Goal: Task Accomplishment & Management: Manage account settings

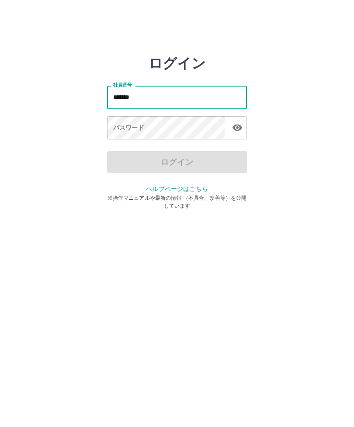
type input "*******"
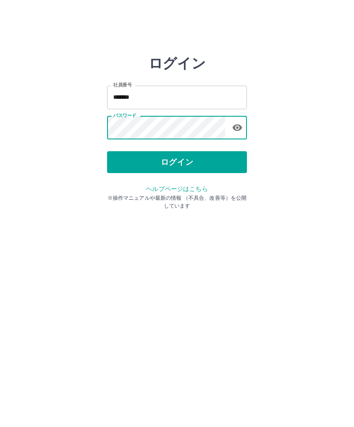
click at [225, 160] on button "ログイン" at bounding box center [177, 162] width 140 height 22
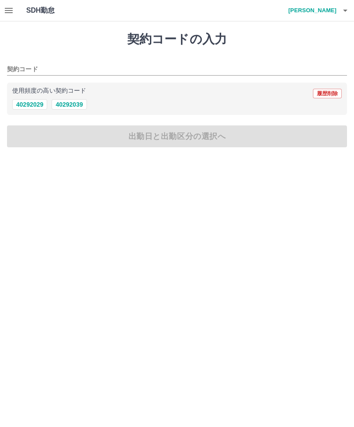
click at [73, 101] on button "40292039" at bounding box center [69, 104] width 35 height 10
type input "********"
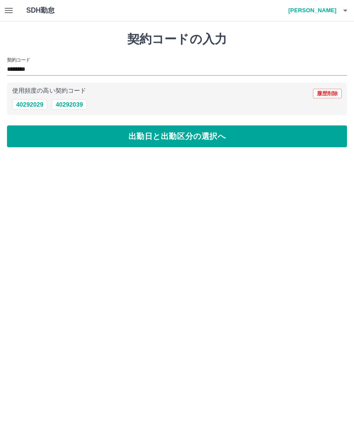
click at [190, 139] on button "出勤日と出勤区分の選択へ" at bounding box center [177, 136] width 340 height 22
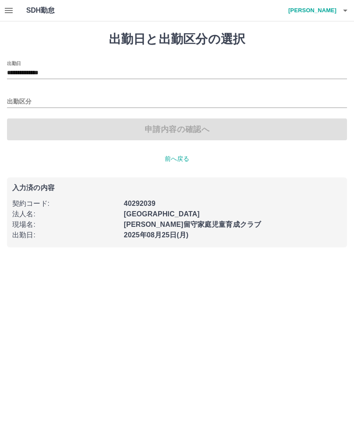
click at [86, 101] on input "出勤区分" at bounding box center [177, 102] width 340 height 11
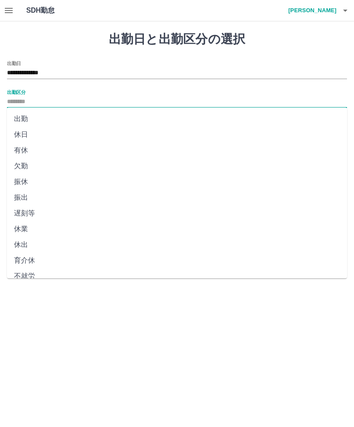
click at [150, 114] on li "出勤" at bounding box center [177, 119] width 340 height 16
type input "**"
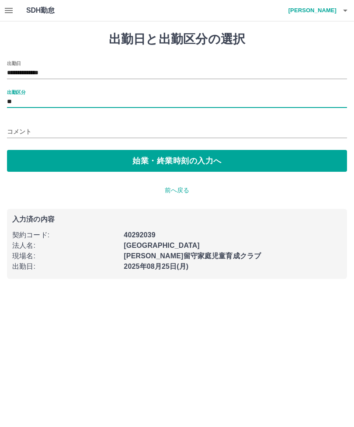
click at [228, 163] on button "始業・終業時刻の入力へ" at bounding box center [177, 161] width 340 height 22
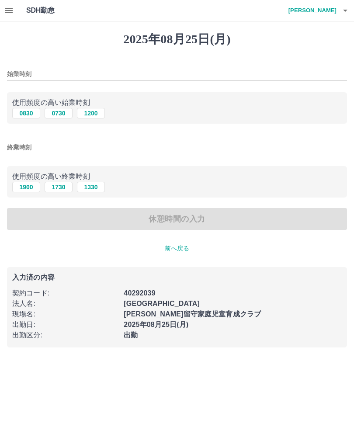
click at [108, 70] on input "始業時刻" at bounding box center [177, 74] width 340 height 13
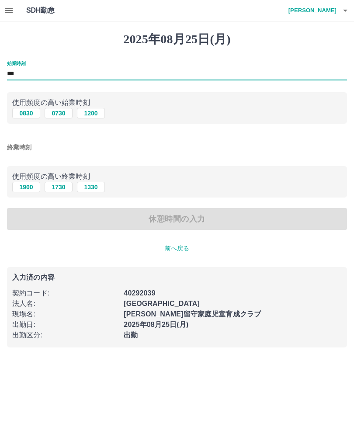
type input "***"
click at [143, 150] on input "終業時刻" at bounding box center [177, 147] width 340 height 13
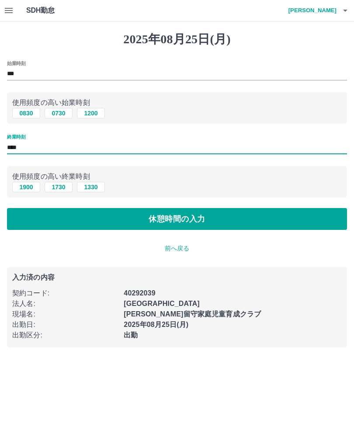
type input "****"
click at [245, 223] on button "休憩時間の入力" at bounding box center [177, 219] width 340 height 22
type input "****"
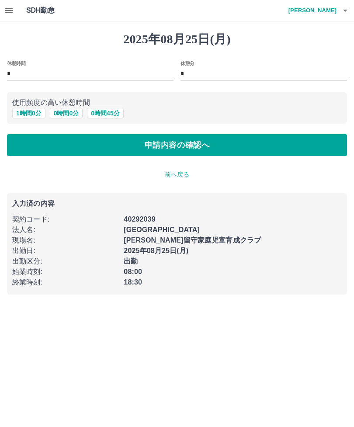
click at [39, 118] on button "1 時間 0 分" at bounding box center [28, 113] width 33 height 10
type input "*"
click at [238, 151] on button "申請内容の確認へ" at bounding box center [177, 145] width 340 height 22
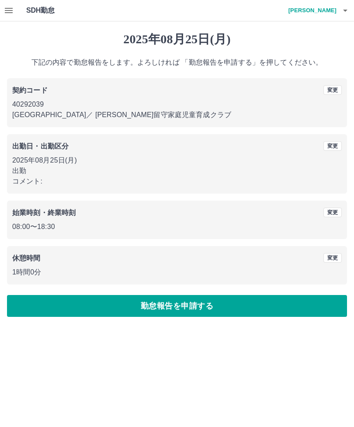
click at [203, 309] on button "勤怠報告を申請する" at bounding box center [177, 306] width 340 height 22
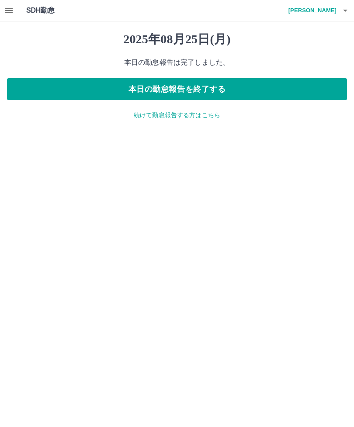
click at [282, 91] on button "本日の勤怠報告を終了する" at bounding box center [177, 89] width 340 height 22
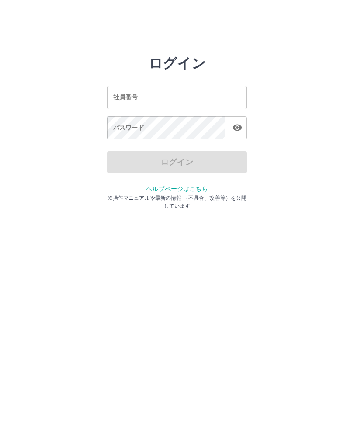
click at [121, 91] on input "社員番号" at bounding box center [177, 97] width 140 height 23
type input "*******"
click at [119, 130] on div "パスワード パスワード" at bounding box center [177, 128] width 140 height 24
click at [116, 128] on div "パスワード パスワード" at bounding box center [177, 128] width 140 height 24
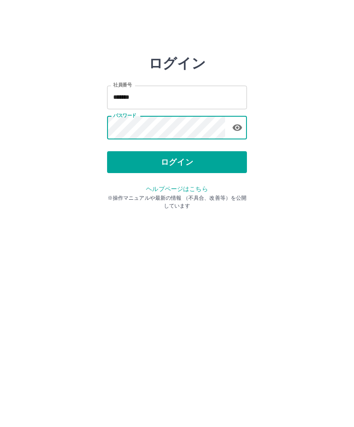
click at [128, 160] on button "ログイン" at bounding box center [177, 162] width 140 height 22
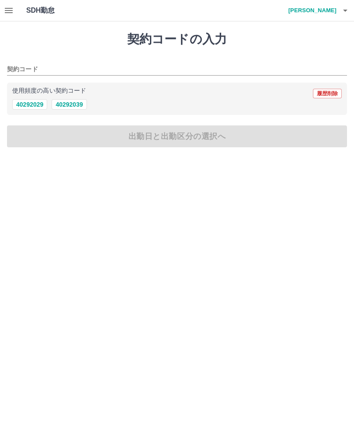
click at [70, 106] on button "40292039" at bounding box center [69, 104] width 35 height 10
type input "********"
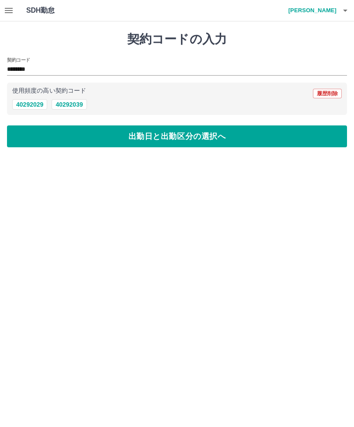
click at [56, 145] on button "出勤日と出勤区分の選択へ" at bounding box center [177, 136] width 340 height 22
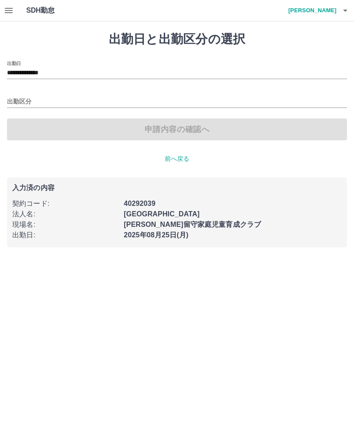
click at [32, 104] on input "出勤区分" at bounding box center [177, 102] width 340 height 11
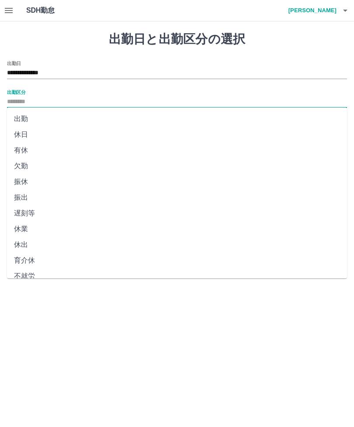
click at [21, 121] on li "出勤" at bounding box center [177, 119] width 340 height 16
type input "**"
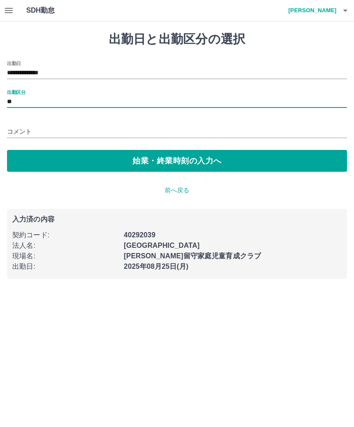
click at [58, 163] on button "始業・終業時刻の入力へ" at bounding box center [177, 161] width 340 height 22
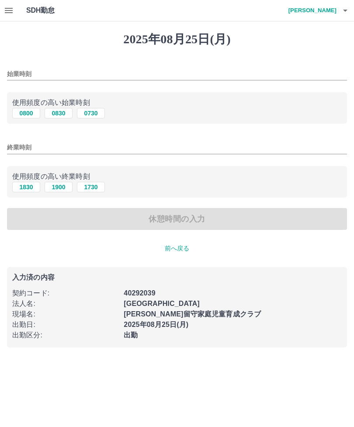
click at [41, 69] on input "始業時刻" at bounding box center [177, 74] width 340 height 13
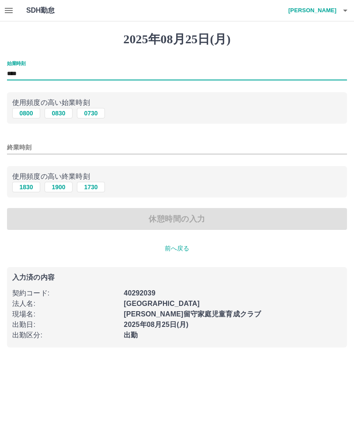
type input "****"
click at [59, 185] on button "1900" at bounding box center [59, 187] width 28 height 10
type input "****"
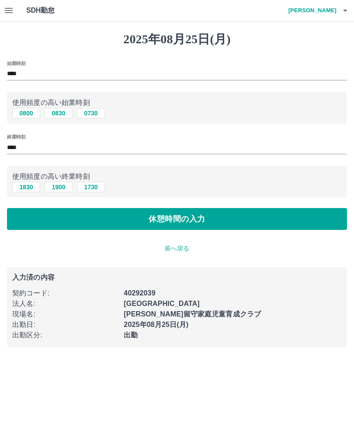
click at [66, 222] on button "休憩時間の入力" at bounding box center [177, 219] width 340 height 22
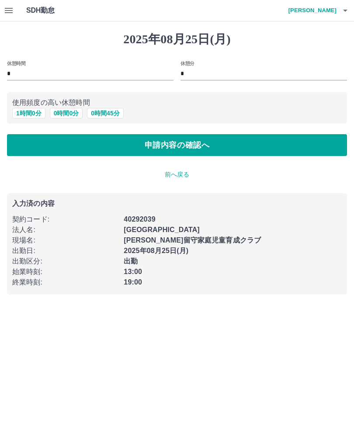
click at [67, 117] on button "0 時間 0 分" at bounding box center [66, 113] width 33 height 10
click at [113, 146] on button "申請内容の確認へ" at bounding box center [177, 145] width 340 height 22
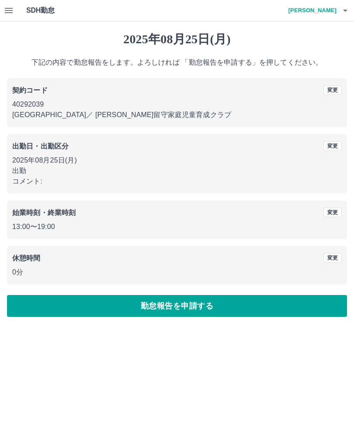
click at [82, 314] on button "勤怠報告を申請する" at bounding box center [177, 306] width 340 height 22
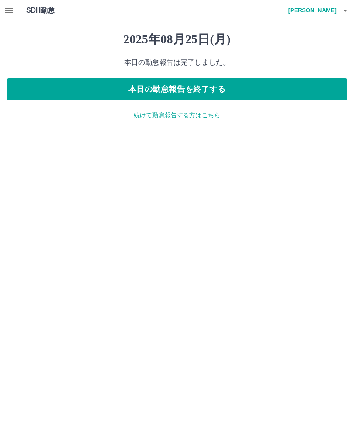
click at [141, 83] on button "本日の勤怠報告を終了する" at bounding box center [177, 89] width 340 height 22
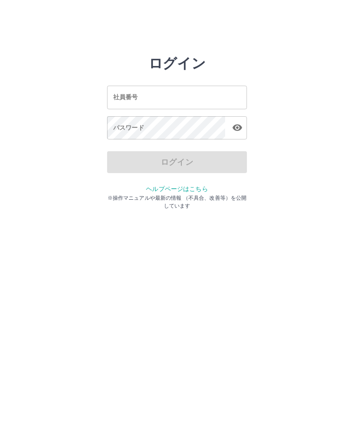
click at [174, 102] on input "社員番号" at bounding box center [177, 97] width 140 height 23
type input "*******"
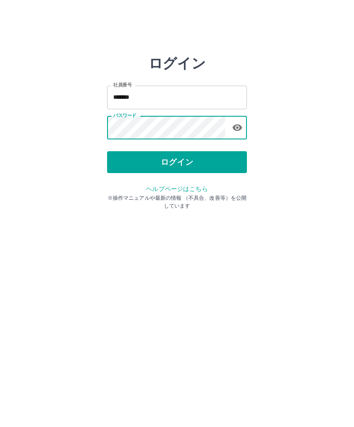
click at [178, 161] on button "ログイン" at bounding box center [177, 162] width 140 height 22
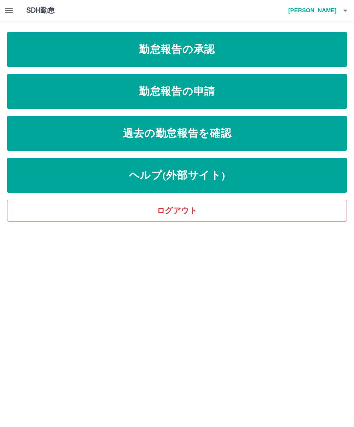
click at [228, 50] on link "勤怠報告の承認" at bounding box center [177, 49] width 340 height 35
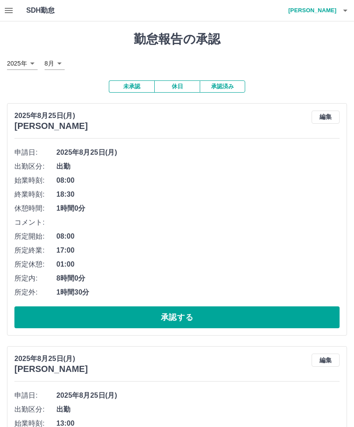
click at [160, 315] on button "承認する" at bounding box center [176, 317] width 325 height 22
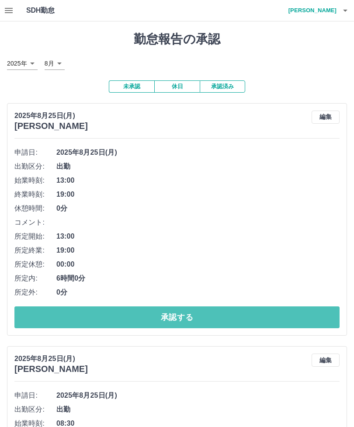
click at [161, 312] on button "承認する" at bounding box center [176, 317] width 325 height 22
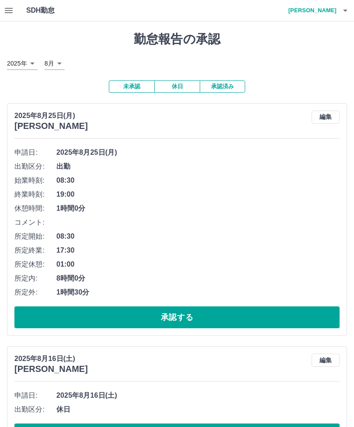
click at [173, 319] on button "承認する" at bounding box center [176, 317] width 325 height 22
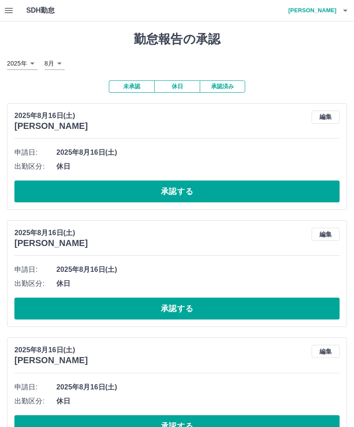
click at [168, 191] on button "承認する" at bounding box center [176, 192] width 325 height 22
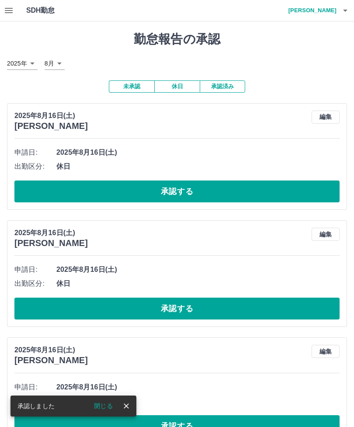
click at [162, 193] on button "承認する" at bounding box center [176, 192] width 325 height 22
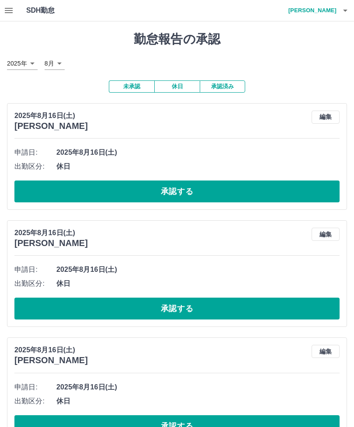
click at [175, 192] on button "承認する" at bounding box center [176, 192] width 325 height 22
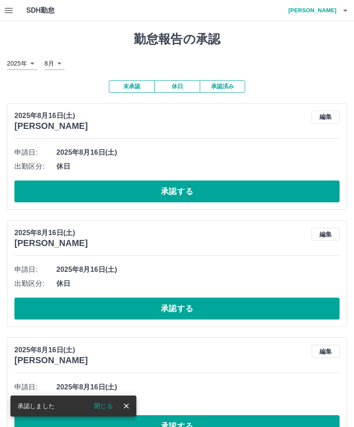
click at [164, 190] on button "承認する" at bounding box center [176, 192] width 325 height 22
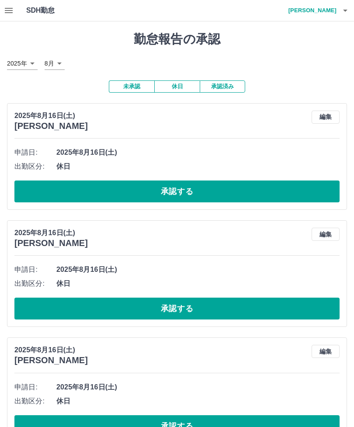
click at [251, 191] on button "承認する" at bounding box center [176, 192] width 325 height 22
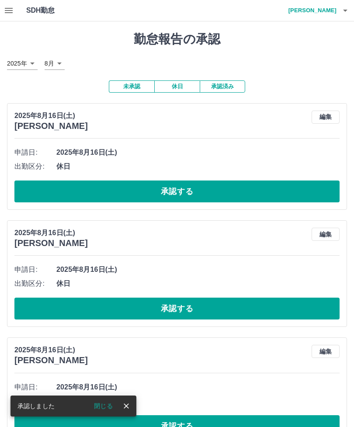
click at [233, 191] on button "承認する" at bounding box center [176, 192] width 325 height 22
click at [222, 188] on button "承認する" at bounding box center [176, 192] width 325 height 22
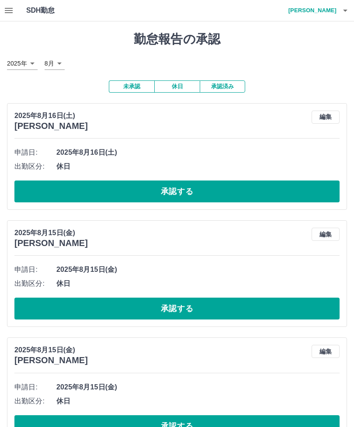
click at [204, 188] on button "承認する" at bounding box center [176, 192] width 325 height 22
click at [212, 190] on button "承認する" at bounding box center [176, 192] width 325 height 22
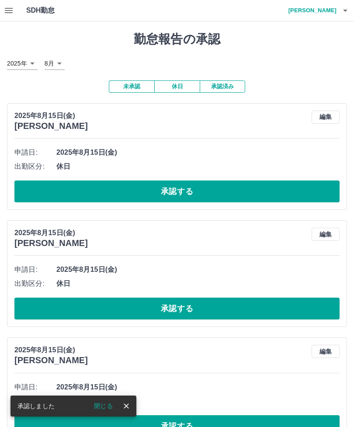
click at [207, 186] on button "承認する" at bounding box center [176, 192] width 325 height 22
click at [208, 187] on button "承認する" at bounding box center [176, 192] width 325 height 22
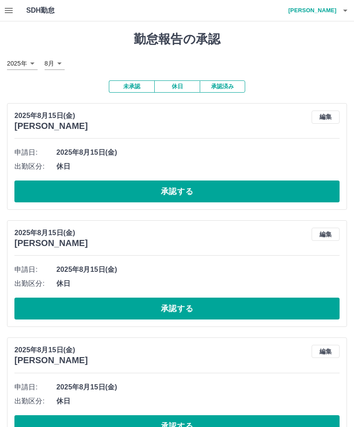
click at [191, 184] on button "承認する" at bounding box center [176, 192] width 325 height 22
click at [186, 185] on button "承認する" at bounding box center [176, 192] width 325 height 22
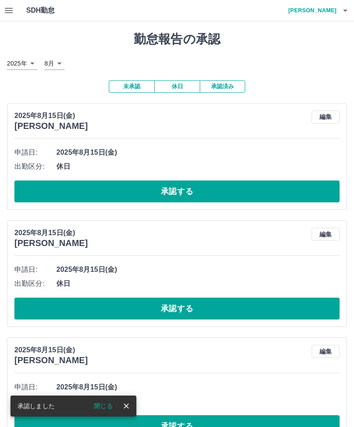
click at [186, 187] on button "承認する" at bounding box center [176, 192] width 325 height 22
click at [193, 189] on button "承認する" at bounding box center [176, 192] width 325 height 22
click at [188, 188] on button "承認する" at bounding box center [176, 192] width 325 height 22
click at [184, 185] on button "承認する" at bounding box center [176, 192] width 325 height 22
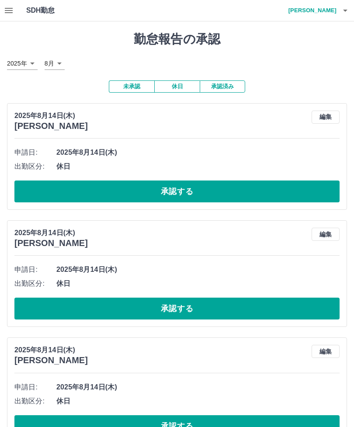
click at [188, 191] on button "承認する" at bounding box center [176, 192] width 325 height 22
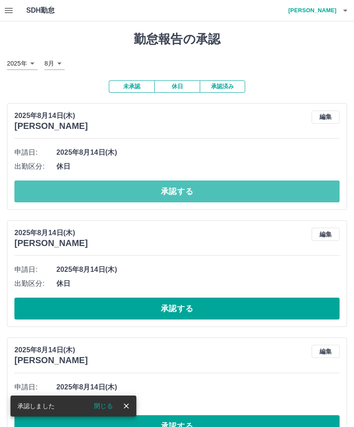
click at [193, 188] on button "承認する" at bounding box center [176, 192] width 325 height 22
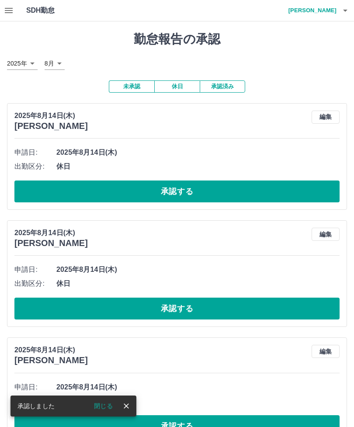
click at [190, 187] on button "承認する" at bounding box center [176, 192] width 325 height 22
click at [186, 182] on button "承認する" at bounding box center [176, 192] width 325 height 22
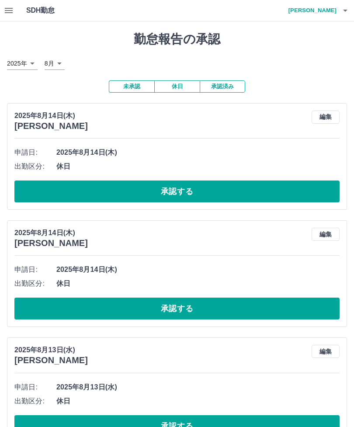
click at [200, 181] on button "承認する" at bounding box center [176, 192] width 325 height 22
click at [167, 195] on button "承認する" at bounding box center [176, 192] width 325 height 22
click at [180, 190] on button "承認する" at bounding box center [176, 192] width 325 height 22
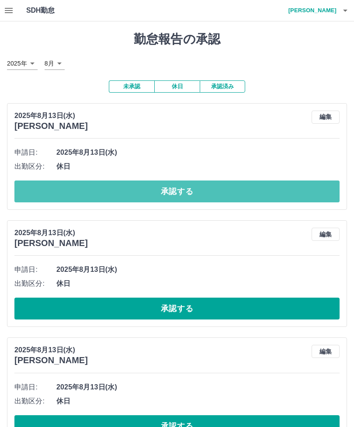
click at [178, 189] on button "承認する" at bounding box center [176, 192] width 325 height 22
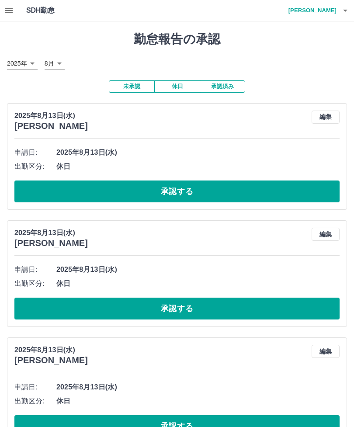
click at [163, 189] on button "承認する" at bounding box center [176, 192] width 325 height 22
click at [157, 193] on button "承認する" at bounding box center [176, 192] width 325 height 22
click at [139, 196] on button "承認する" at bounding box center [176, 192] width 325 height 22
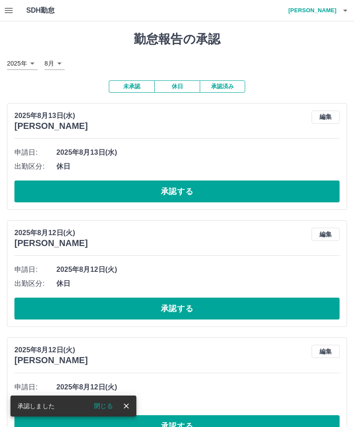
click at [149, 190] on button "承認する" at bounding box center [176, 192] width 325 height 22
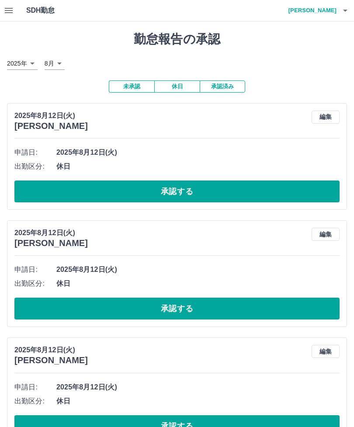
click at [156, 191] on button "承認する" at bounding box center [176, 192] width 325 height 22
click at [321, 118] on button "編集" at bounding box center [326, 117] width 28 height 13
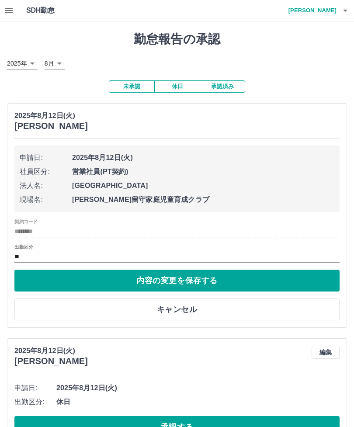
click at [67, 251] on input "**" at bounding box center [176, 256] width 325 height 11
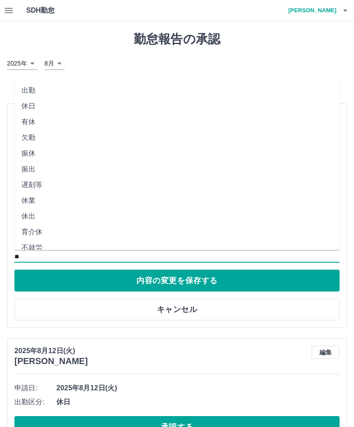
click at [29, 83] on li "出勤" at bounding box center [176, 91] width 325 height 16
type input "**"
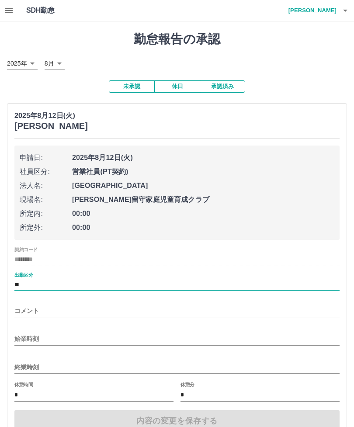
click at [136, 341] on input "始業時刻" at bounding box center [176, 339] width 325 height 13
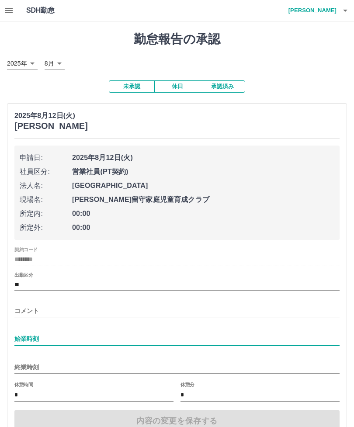
scroll to position [54, 0]
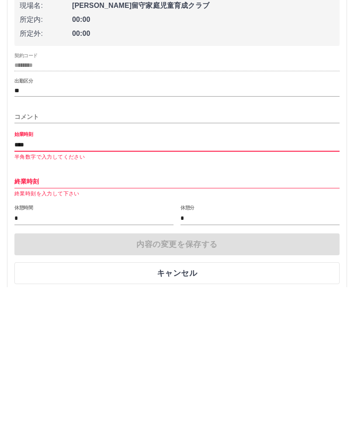
type input "****"
click at [76, 315] on input "終業時刻" at bounding box center [176, 321] width 325 height 13
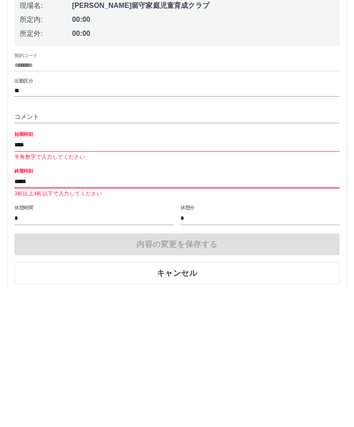
type input "*****"
click at [167, 373] on div "内容の変更を保存する キャンセル" at bounding box center [176, 398] width 325 height 51
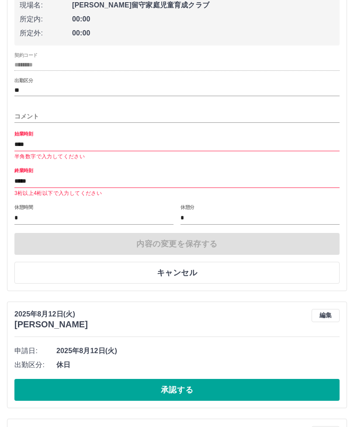
click at [61, 143] on input "****" at bounding box center [176, 144] width 325 height 13
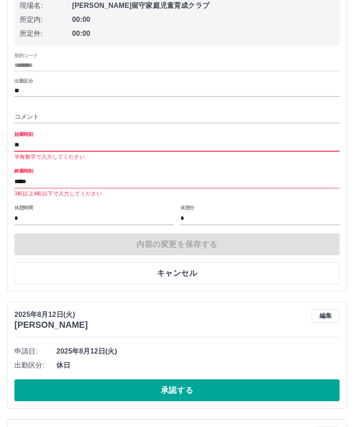
type input "*"
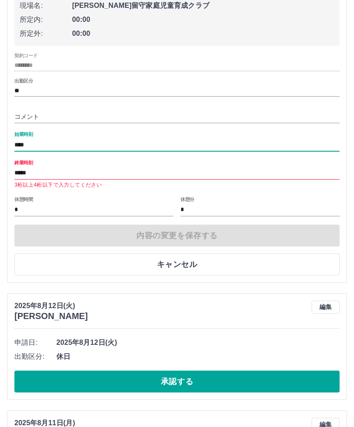
type input "****"
click at [63, 168] on input "*****" at bounding box center [176, 173] width 325 height 13
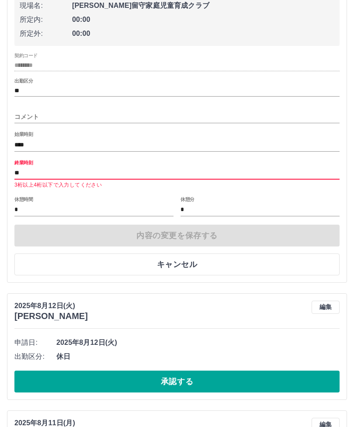
type input "*"
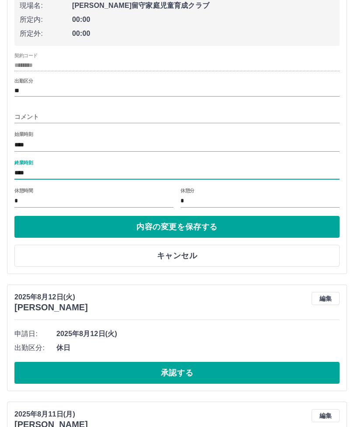
type input "****"
click at [60, 114] on input "コメント" at bounding box center [176, 117] width 325 height 13
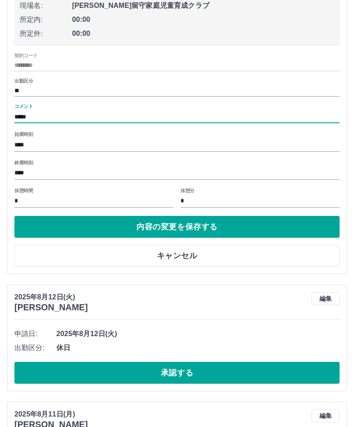
type input "****"
click at [143, 226] on button "内容の変更を保存する" at bounding box center [176, 227] width 325 height 22
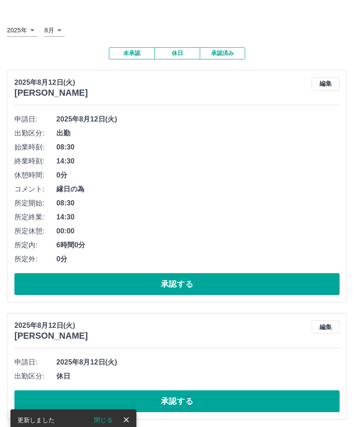
scroll to position [32, 0]
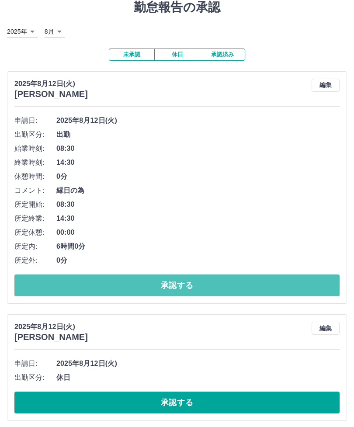
click at [181, 280] on button "承認する" at bounding box center [176, 286] width 325 height 22
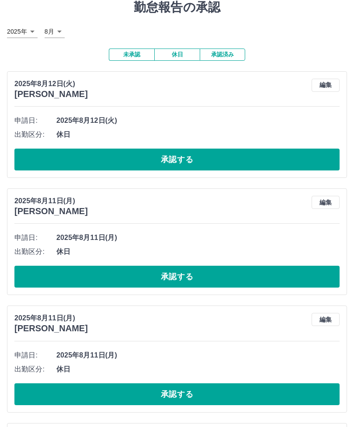
click at [169, 165] on button "承認する" at bounding box center [176, 160] width 325 height 22
click at [164, 163] on button "承認する" at bounding box center [176, 160] width 325 height 22
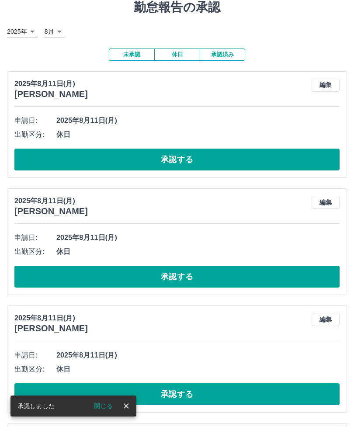
click at [170, 153] on button "承認する" at bounding box center [176, 160] width 325 height 22
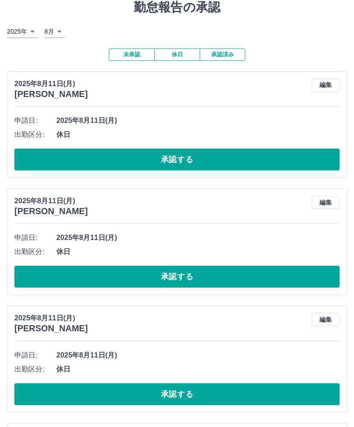
click at [170, 163] on button "承認する" at bounding box center [176, 160] width 325 height 22
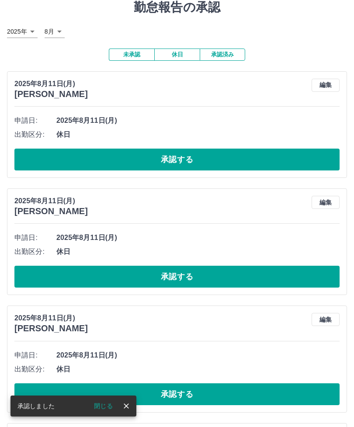
click at [155, 159] on button "承認する" at bounding box center [176, 160] width 325 height 22
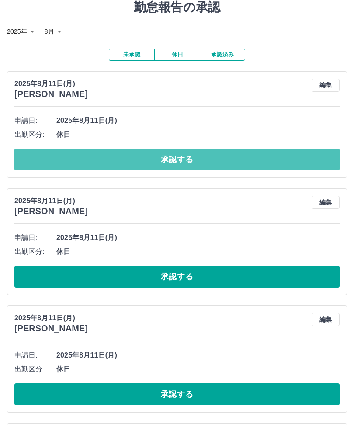
click at [173, 166] on button "承認する" at bounding box center [176, 160] width 325 height 22
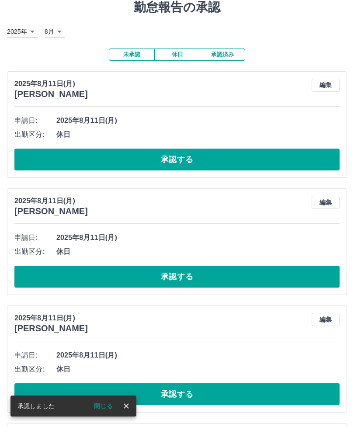
click at [174, 150] on button "承認する" at bounding box center [176, 160] width 325 height 22
click at [160, 164] on button "承認する" at bounding box center [176, 160] width 325 height 22
click at [163, 160] on button "承認する" at bounding box center [176, 160] width 325 height 22
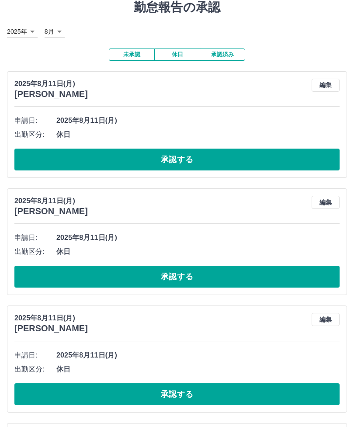
click at [168, 161] on button "承認する" at bounding box center [176, 160] width 325 height 22
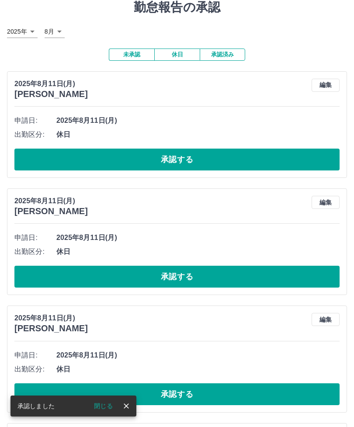
click at [175, 166] on button "承認する" at bounding box center [176, 160] width 325 height 22
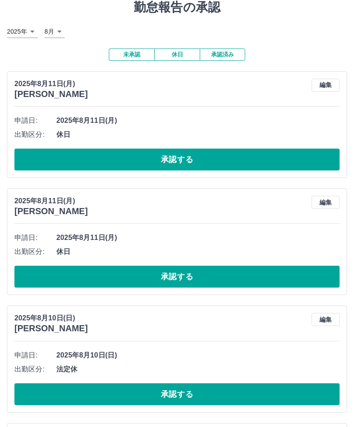
click at [190, 155] on button "承認する" at bounding box center [176, 160] width 325 height 22
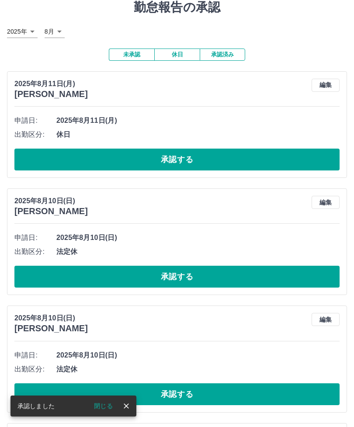
click at [194, 164] on button "承認する" at bounding box center [176, 160] width 325 height 22
click at [178, 160] on button "承認する" at bounding box center [176, 160] width 325 height 22
click at [175, 163] on button "承認する" at bounding box center [176, 160] width 325 height 22
click at [182, 160] on button "承認する" at bounding box center [176, 160] width 325 height 22
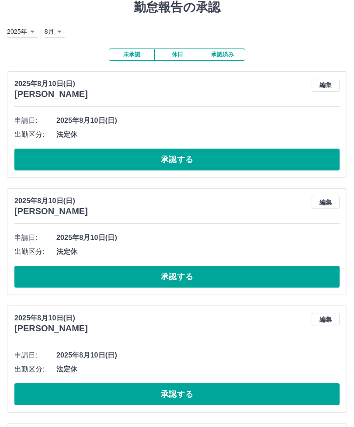
click at [156, 157] on button "承認する" at bounding box center [176, 160] width 325 height 22
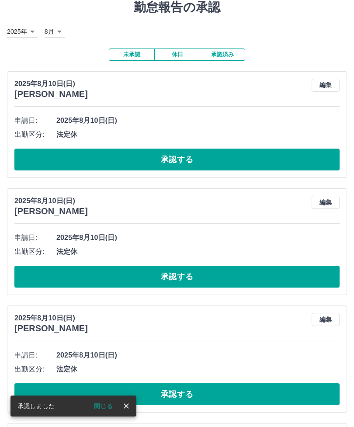
click at [155, 164] on button "承認する" at bounding box center [176, 160] width 325 height 22
click at [158, 158] on button "承認する" at bounding box center [176, 160] width 325 height 22
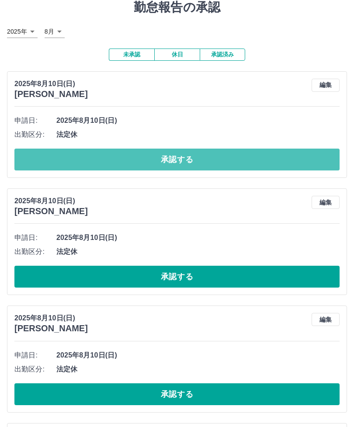
click at [163, 156] on button "承認する" at bounding box center [176, 160] width 325 height 22
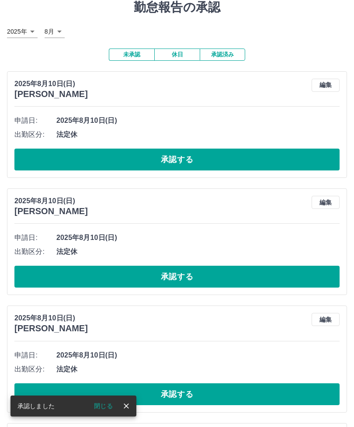
click at [166, 162] on button "承認する" at bounding box center [176, 160] width 325 height 22
click at [156, 161] on button "承認する" at bounding box center [176, 160] width 325 height 22
click at [159, 163] on button "承認する" at bounding box center [176, 160] width 325 height 22
click at [154, 157] on button "承認する" at bounding box center [176, 160] width 325 height 22
click at [167, 160] on button "承認する" at bounding box center [176, 160] width 325 height 22
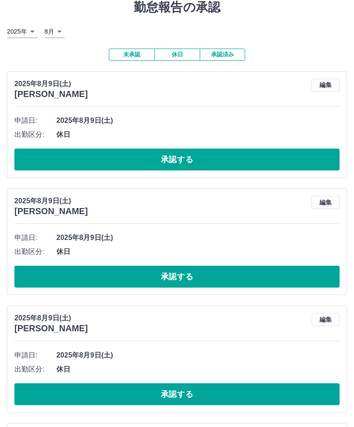
click at [168, 156] on button "承認する" at bounding box center [176, 160] width 325 height 22
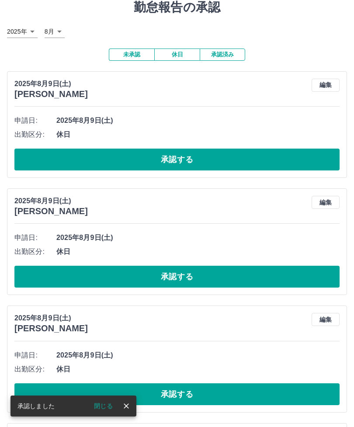
click at [158, 160] on button "承認する" at bounding box center [176, 160] width 325 height 22
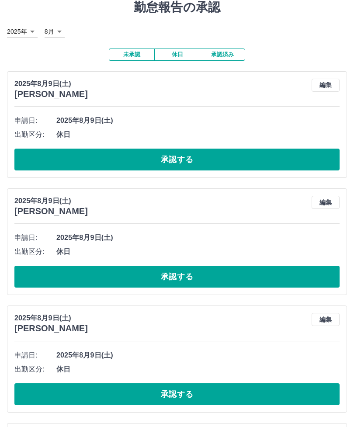
click at [165, 165] on button "承認する" at bounding box center [176, 160] width 325 height 22
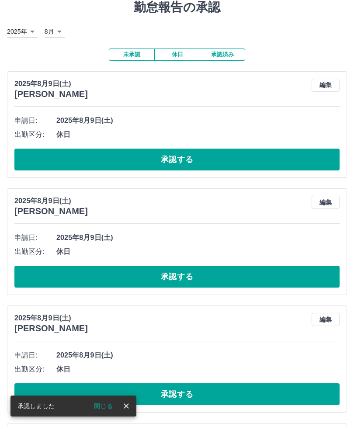
click at [153, 154] on button "承認する" at bounding box center [176, 160] width 325 height 22
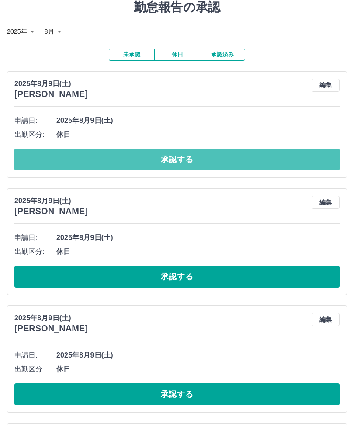
click at [168, 157] on button "承認する" at bounding box center [176, 160] width 325 height 22
click at [159, 155] on button "承認する" at bounding box center [176, 160] width 325 height 22
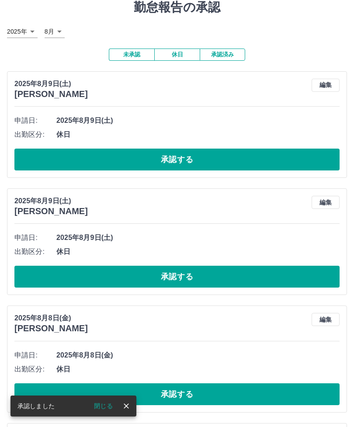
click at [161, 161] on button "承認する" at bounding box center [176, 160] width 325 height 22
click at [167, 161] on button "承認する" at bounding box center [176, 160] width 325 height 22
click at [139, 155] on button "承認する" at bounding box center [176, 160] width 325 height 22
click at [163, 155] on button "承認する" at bounding box center [176, 160] width 325 height 22
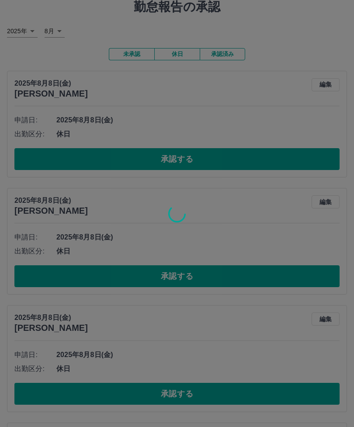
scroll to position [33, 0]
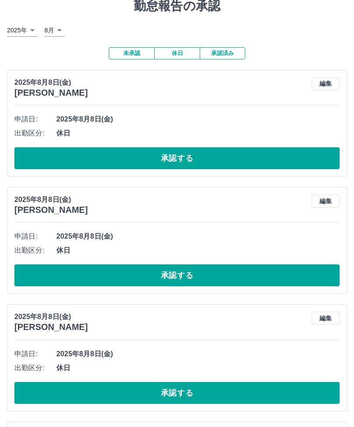
click at [140, 155] on button "承認する" at bounding box center [176, 158] width 325 height 22
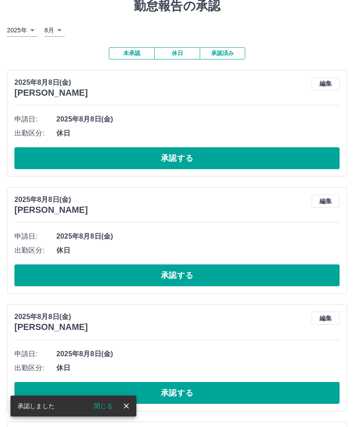
click at [163, 150] on button "承認する" at bounding box center [176, 158] width 325 height 22
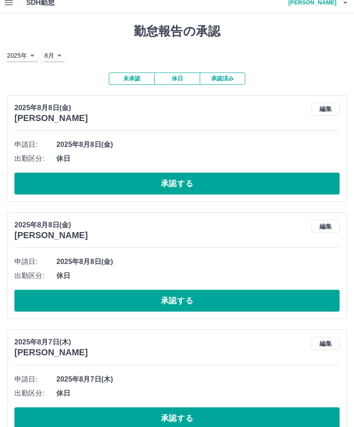
scroll to position [0, 0]
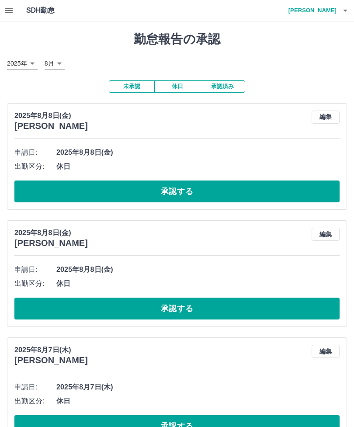
click at [337, 9] on button "button" at bounding box center [345, 10] width 17 height 21
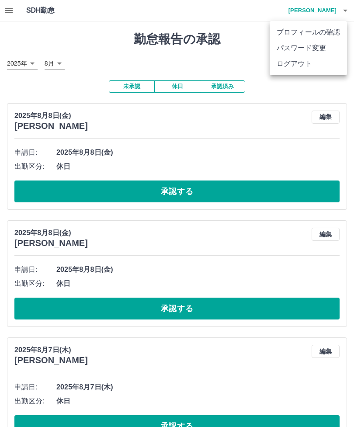
click at [301, 68] on li "ログアウト" at bounding box center [308, 64] width 77 height 16
